Goal: Task Accomplishment & Management: Complete application form

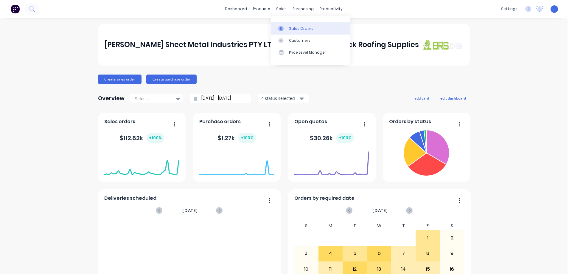
click at [282, 27] on icon at bounding box center [280, 28] width 5 height 5
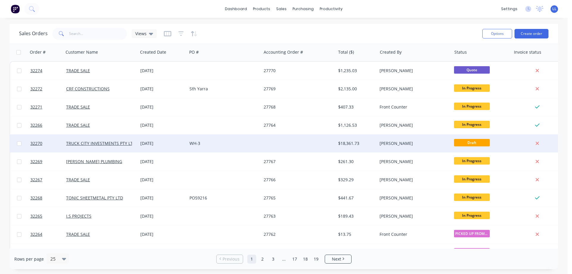
click at [307, 140] on div at bounding box center [298, 143] width 74 height 18
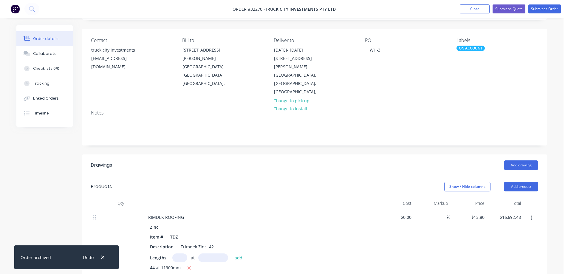
scroll to position [89, 0]
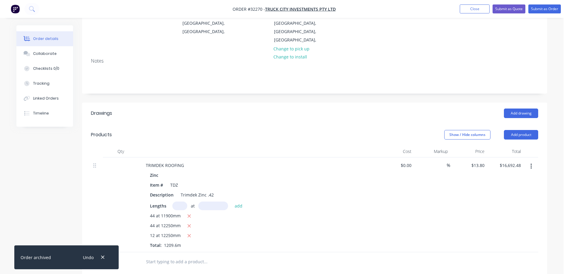
click at [180, 202] on input "text" at bounding box center [179, 206] width 15 height 9
type input "12"
type input "11900"
click at [232, 202] on button "add" at bounding box center [239, 206] width 14 height 8
type input "$18,663.12"
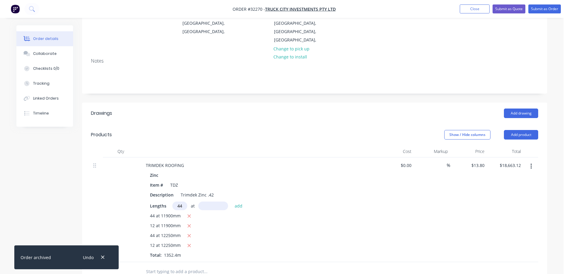
type input "44"
type input "11900"
click at [232, 202] on button "add" at bounding box center [239, 206] width 14 height 8
type input "$25,888.80"
type input "13"
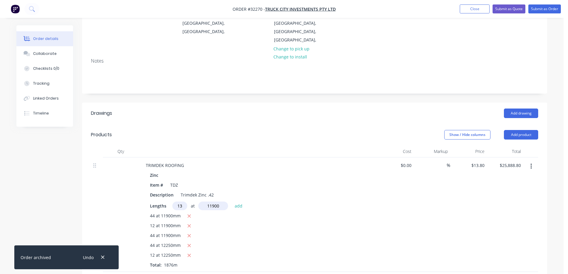
type input "11900"
click at [232, 202] on button "add" at bounding box center [239, 206] width 14 height 8
type input "$28,023.66"
click at [177, 202] on input "text" at bounding box center [179, 206] width 15 height 9
type input "44"
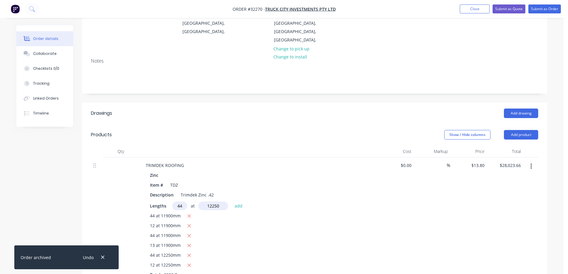
type input "12250"
click at [232, 202] on button "add" at bounding box center [239, 206] width 14 height 8
type input "$35,461.86"
type input "12"
type input "12250"
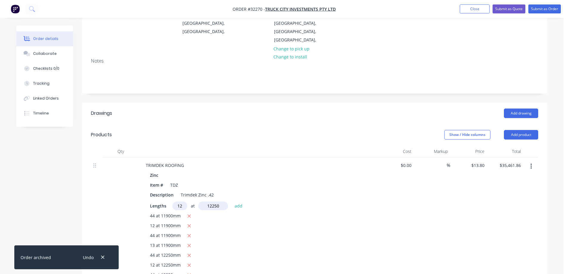
click at [232, 202] on button "add" at bounding box center [239, 206] width 14 height 8
type input "$37,490.46"
type input "20"
type input "5800"
click at [232, 202] on button "add" at bounding box center [239, 206] width 14 height 8
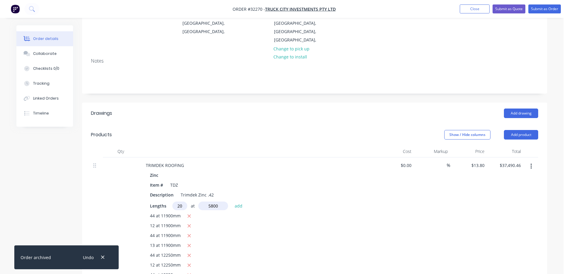
type input "$39,091.26"
type input "22"
type input "5520"
click at [232, 202] on button "add" at bounding box center [239, 206] width 14 height 8
type input "$40,767.13"
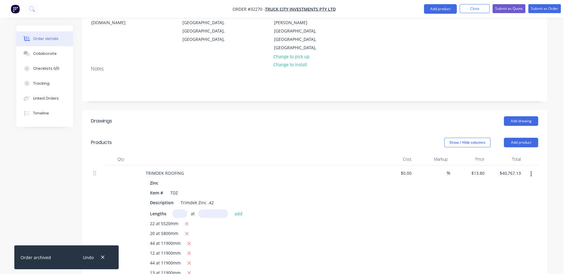
scroll to position [44, 0]
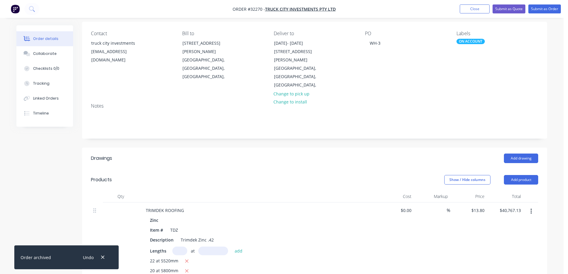
drag, startPoint x: 102, startPoint y: 256, endPoint x: 168, endPoint y: 230, distance: 71.2
click at [103, 256] on icon "button" at bounding box center [103, 257] width 4 height 5
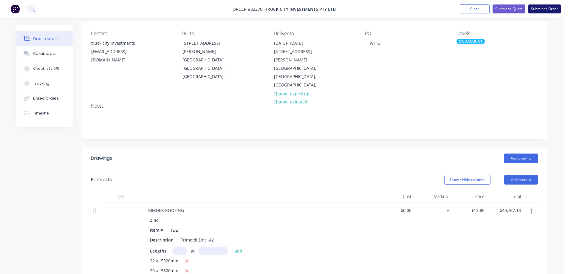
click at [549, 11] on button "Submit as Order" at bounding box center [544, 8] width 33 height 9
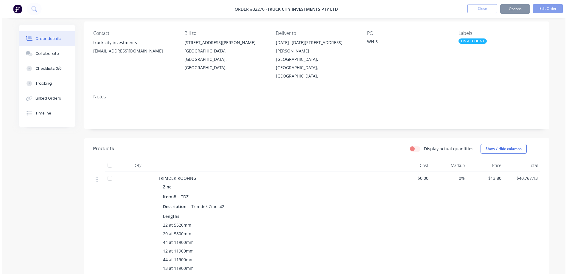
scroll to position [0, 0]
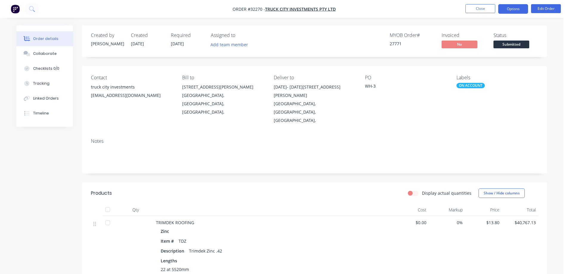
click at [510, 9] on button "Options" at bounding box center [513, 9] width 30 height 10
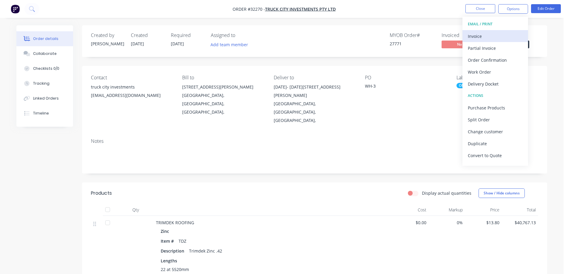
click at [482, 38] on div "Invoice" at bounding box center [495, 36] width 55 height 9
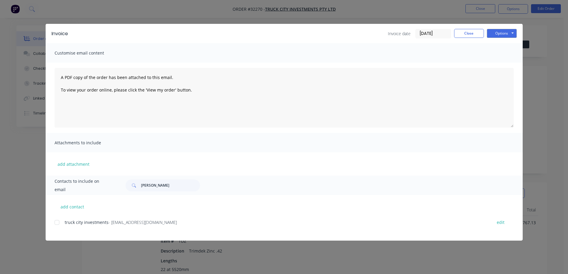
click at [58, 222] on div at bounding box center [57, 222] width 12 height 12
click at [514, 34] on button "Options" at bounding box center [502, 33] width 30 height 9
click at [500, 65] on button "Email" at bounding box center [506, 64] width 38 height 10
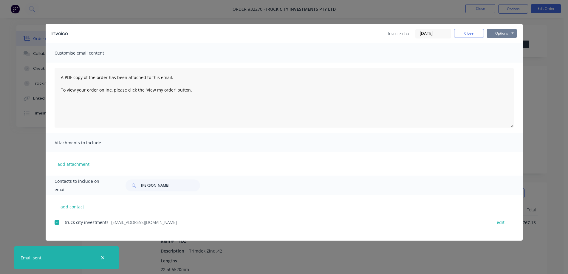
click at [504, 33] on button "Options" at bounding box center [502, 33] width 30 height 9
click at [508, 53] on button "Print" at bounding box center [506, 54] width 38 height 10
click at [464, 32] on button "Close" at bounding box center [469, 33] width 30 height 9
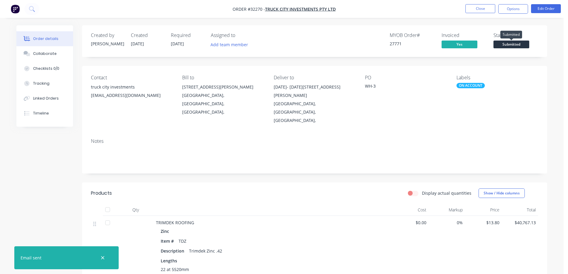
click at [513, 45] on span "Submitted" at bounding box center [511, 44] width 36 height 7
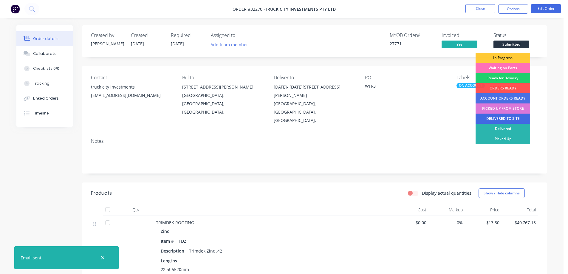
click at [503, 117] on div "DELIVERED TO SITE" at bounding box center [503, 119] width 55 height 10
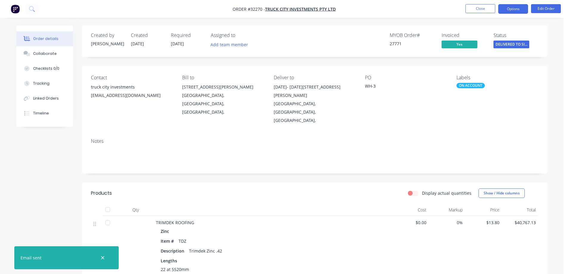
click at [518, 7] on button "Options" at bounding box center [513, 9] width 30 height 10
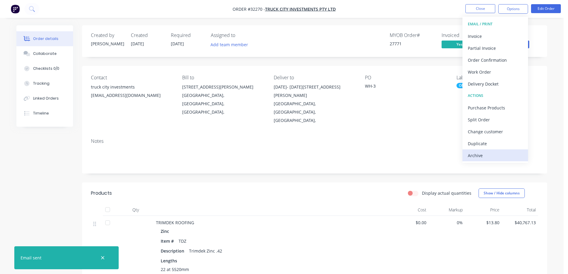
click at [479, 156] on div "Archive" at bounding box center [495, 155] width 55 height 9
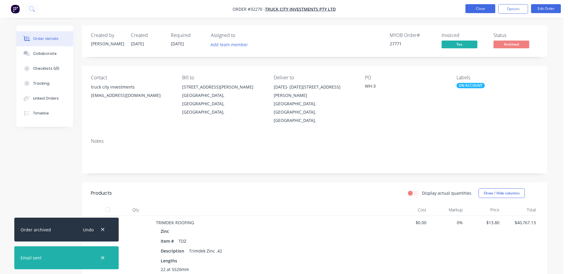
click at [483, 6] on button "Close" at bounding box center [480, 8] width 30 height 9
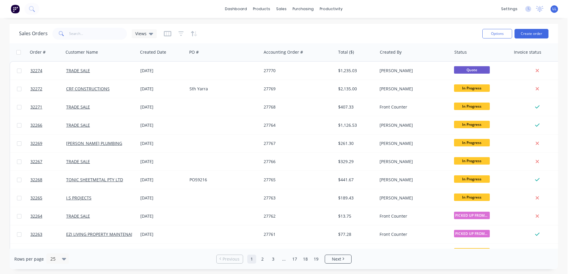
click at [17, 7] on img at bounding box center [15, 8] width 9 height 9
